Goal: Contribute content: Contribute content

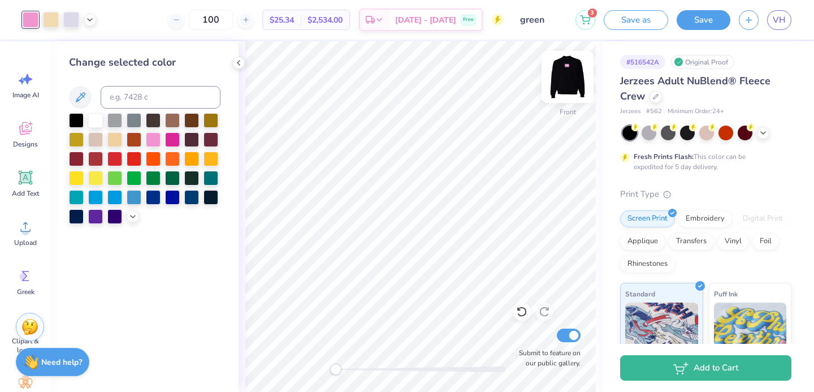
click at [561, 82] on img at bounding box center [567, 76] width 45 height 45
click at [168, 137] on div at bounding box center [172, 138] width 15 height 15
click at [159, 142] on div at bounding box center [153, 138] width 15 height 15
click at [132, 219] on icon at bounding box center [132, 215] width 9 height 9
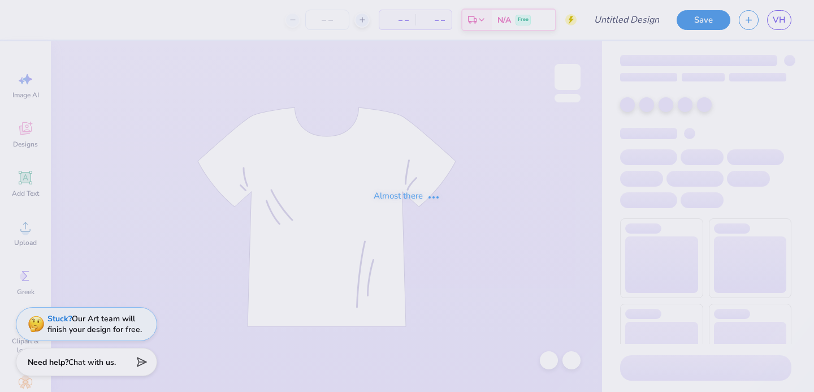
type input "heart maroon"
type input "100"
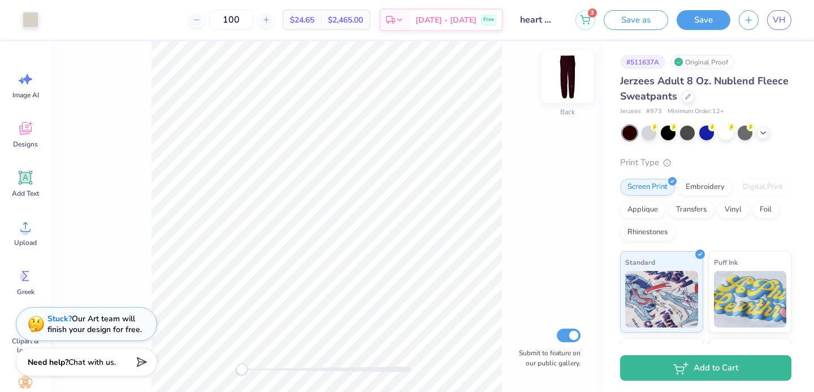
click at [568, 76] on img at bounding box center [567, 76] width 45 height 45
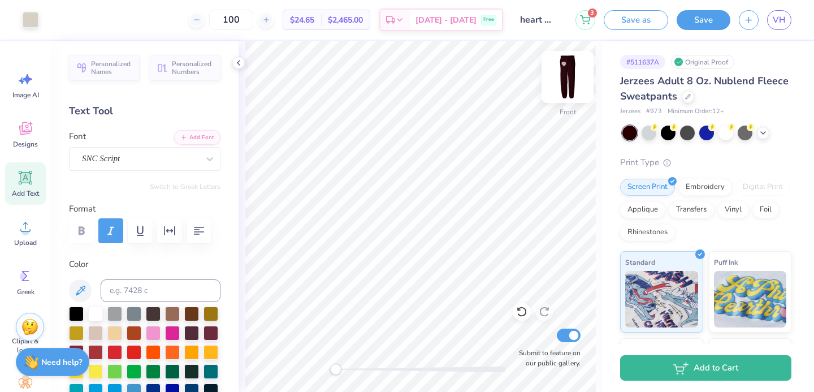
click at [566, 84] on img at bounding box center [567, 76] width 45 height 45
click at [567, 84] on img at bounding box center [567, 77] width 23 height 23
click at [572, 84] on img at bounding box center [567, 76] width 45 height 45
click at [572, 84] on img at bounding box center [567, 77] width 23 height 23
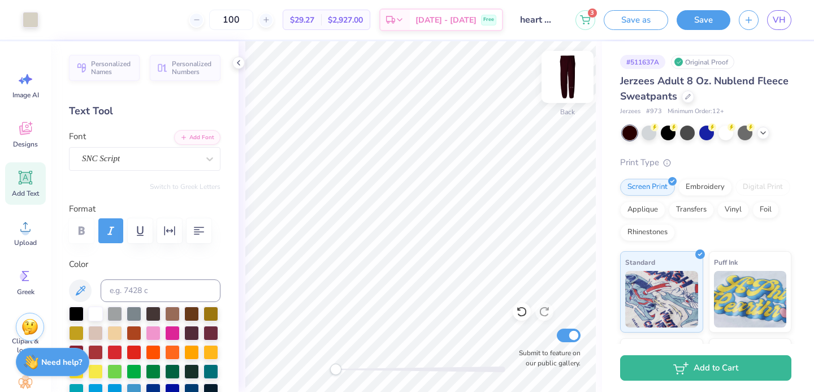
click at [566, 79] on img at bounding box center [567, 76] width 45 height 45
drag, startPoint x: 335, startPoint y: 372, endPoint x: 372, endPoint y: 371, distance: 37.3
click at [372, 371] on div "Accessibility label" at bounding box center [371, 368] width 11 height 11
click at [376, 374] on div at bounding box center [421, 368] width 170 height 11
click at [318, 374] on div "Front Submit to feature on our public gallery." at bounding box center [419, 216] width 363 height 350
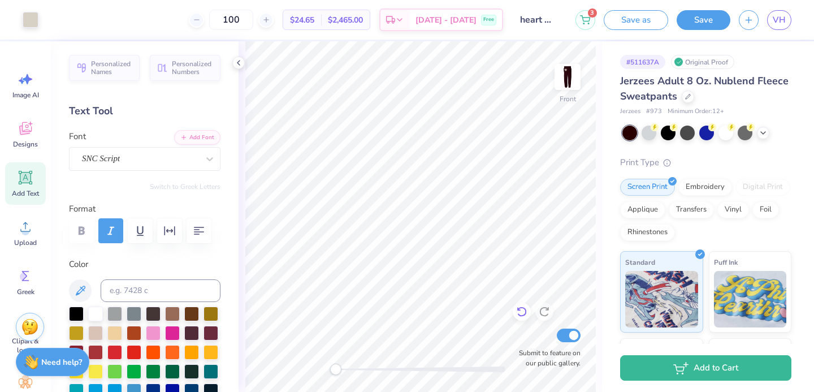
click at [518, 307] on icon at bounding box center [521, 311] width 11 height 11
click at [684, 16] on button "Save" at bounding box center [703, 18] width 54 height 20
